Goal: Task Accomplishment & Management: Manage account settings

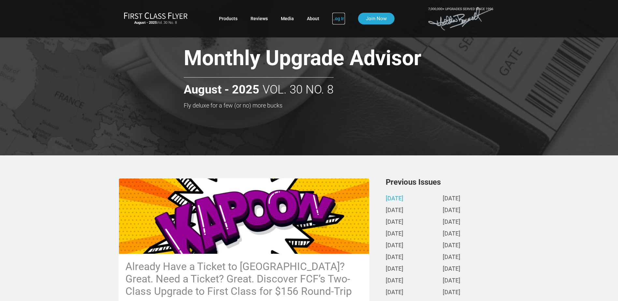
click at [340, 17] on link "Log In" at bounding box center [338, 19] width 13 height 12
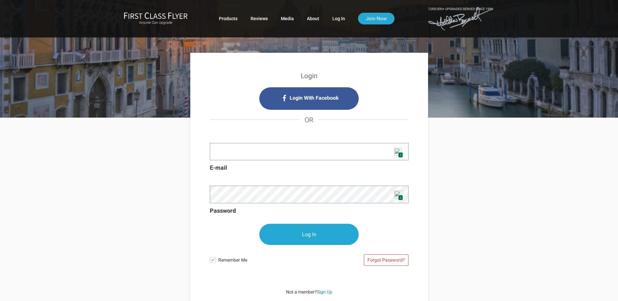
click at [397, 154] on img at bounding box center [398, 152] width 8 height 8
type input "[EMAIL_ADDRESS][DOMAIN_NAME]"
click at [397, 196] on img at bounding box center [398, 195] width 8 height 8
click at [432, 198] on div "Login Login With Facebook OR markkfdandm@hotmail.com 1 E-mail 1 Password Log In…" at bounding box center [309, 217] width 381 height 198
click at [319, 234] on input "Log In" at bounding box center [308, 234] width 99 height 21
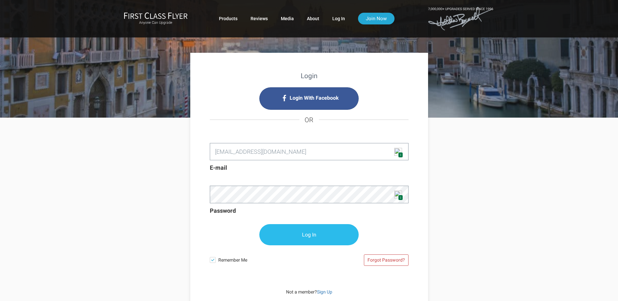
click at [320, 233] on input "Log In" at bounding box center [308, 234] width 99 height 21
click at [315, 233] on input "Log In" at bounding box center [308, 234] width 99 height 21
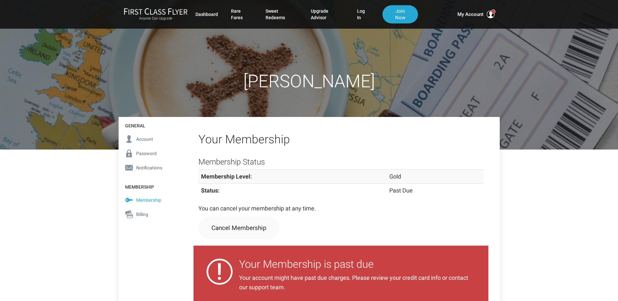
click at [570, 247] on div "[PERSON_NAME] General Account Password Notifications Membership Membership Bill…" at bounding box center [309, 277] width 618 height 555
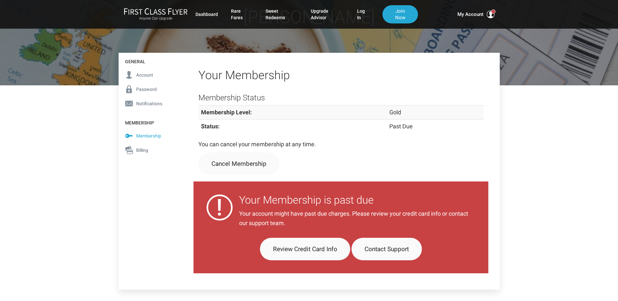
scroll to position [98, 0]
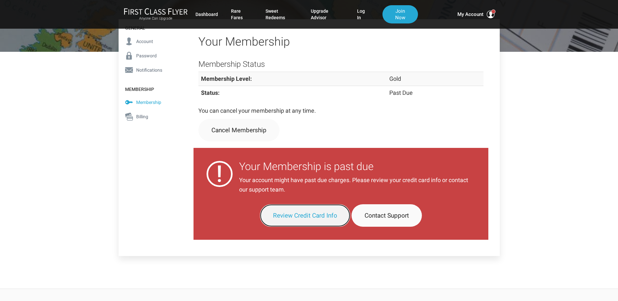
click at [312, 213] on link "Review Credit Card Info" at bounding box center [305, 215] width 90 height 22
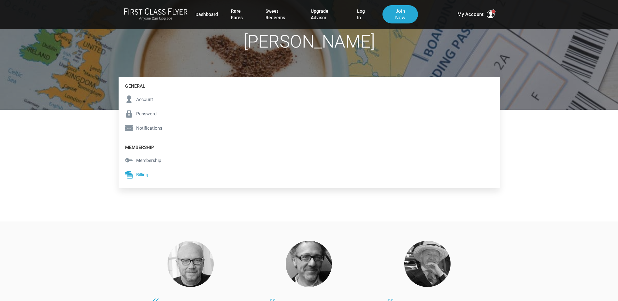
scroll to position [33, 0]
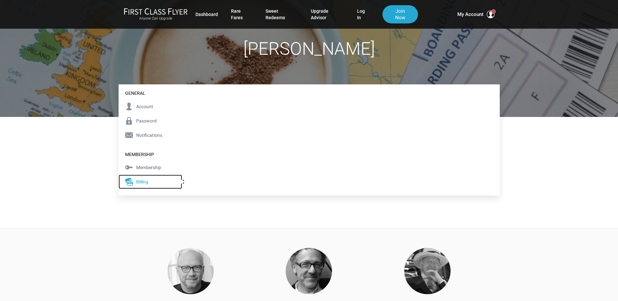
click at [143, 181] on span "Billing" at bounding box center [142, 181] width 12 height 7
click at [139, 181] on span "Billing" at bounding box center [142, 181] width 12 height 7
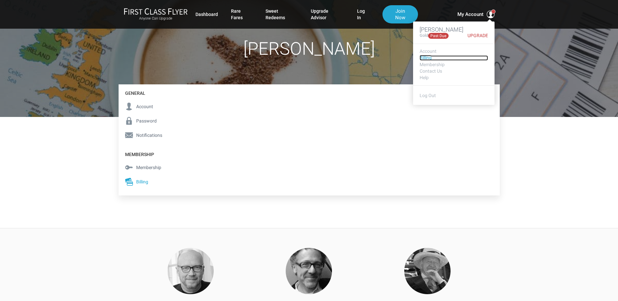
click at [422, 55] on link "Billing" at bounding box center [454, 57] width 68 height 5
click at [423, 57] on link "Billing" at bounding box center [454, 57] width 68 height 5
click at [430, 58] on link "Billing" at bounding box center [454, 57] width 68 height 5
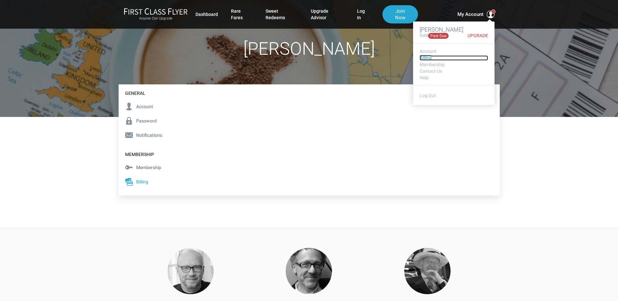
click at [430, 58] on link "Billing" at bounding box center [454, 57] width 68 height 5
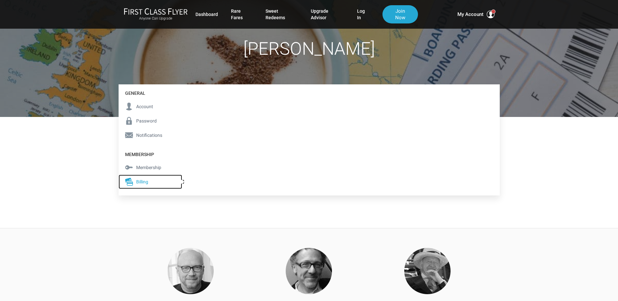
click at [141, 181] on span "Billing" at bounding box center [142, 181] width 12 height 7
click at [150, 166] on span "Membership" at bounding box center [148, 167] width 25 height 7
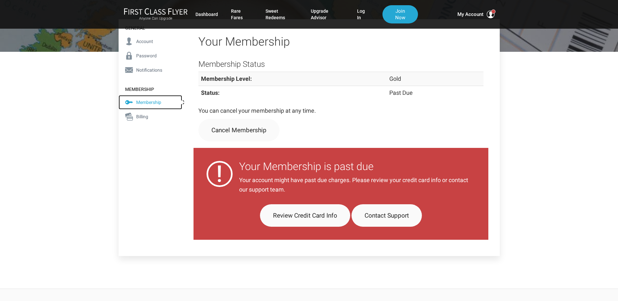
scroll to position [130, 0]
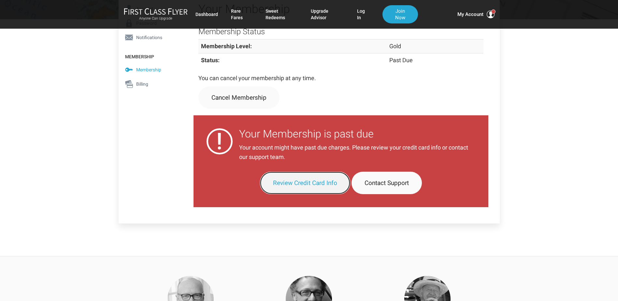
click at [299, 184] on link "Review Credit Card Info" at bounding box center [305, 183] width 90 height 22
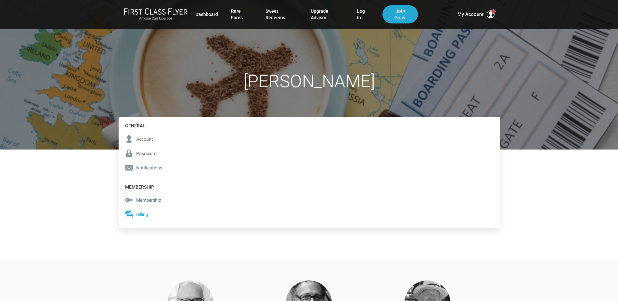
click at [521, 249] on div "[PERSON_NAME] General Account Password Notifications Membership Membership Bill…" at bounding box center [309, 215] width 618 height 430
click at [136, 211] on span "Billing" at bounding box center [142, 214] width 12 height 7
click at [363, 13] on link "Log In" at bounding box center [363, 14] width 12 height 18
click at [141, 140] on span "Account" at bounding box center [144, 139] width 17 height 7
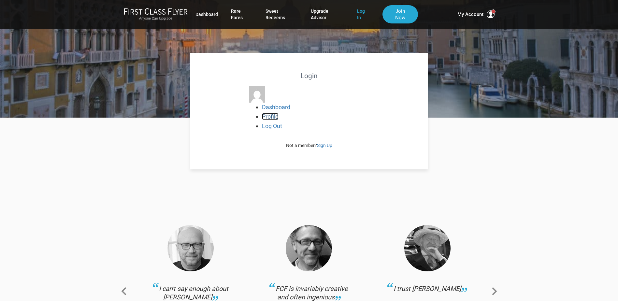
click at [270, 116] on link "Profile" at bounding box center [270, 116] width 17 height 7
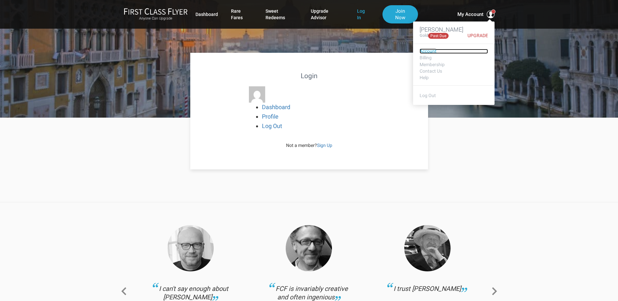
click at [434, 50] on link "Account" at bounding box center [454, 51] width 68 height 5
click at [432, 50] on link "Account" at bounding box center [454, 51] width 68 height 5
click at [429, 56] on link "Billing" at bounding box center [454, 57] width 68 height 5
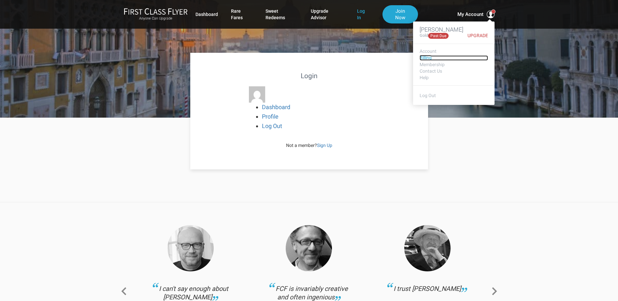
click at [429, 55] on link "Billing" at bounding box center [454, 57] width 68 height 5
click at [436, 65] on link "Membership" at bounding box center [454, 64] width 68 height 5
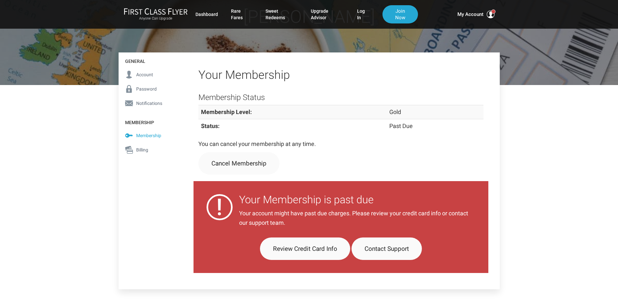
scroll to position [65, 0]
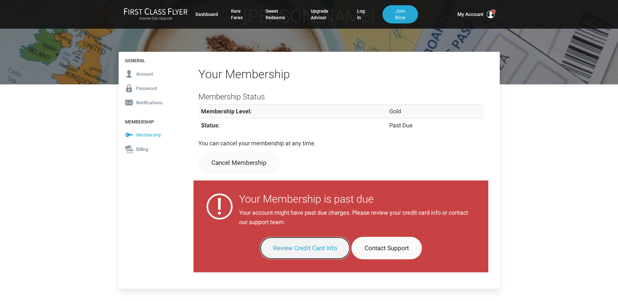
click at [312, 247] on link "Review Credit Card Info" at bounding box center [305, 248] width 90 height 22
